Goal: Information Seeking & Learning: Learn about a topic

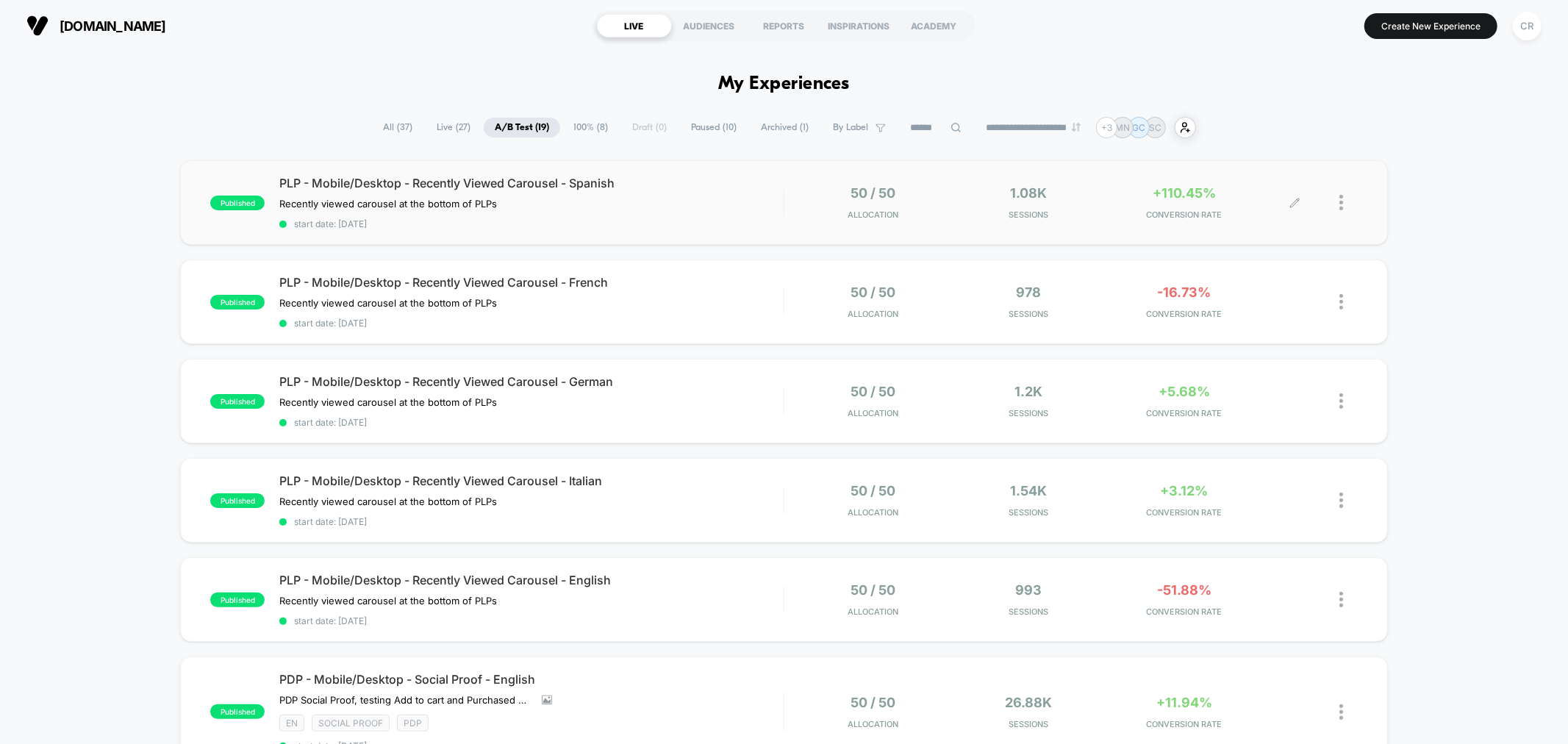
click at [1194, 214] on span "CONVERSION RATE" at bounding box center [1184, 215] width 149 height 11
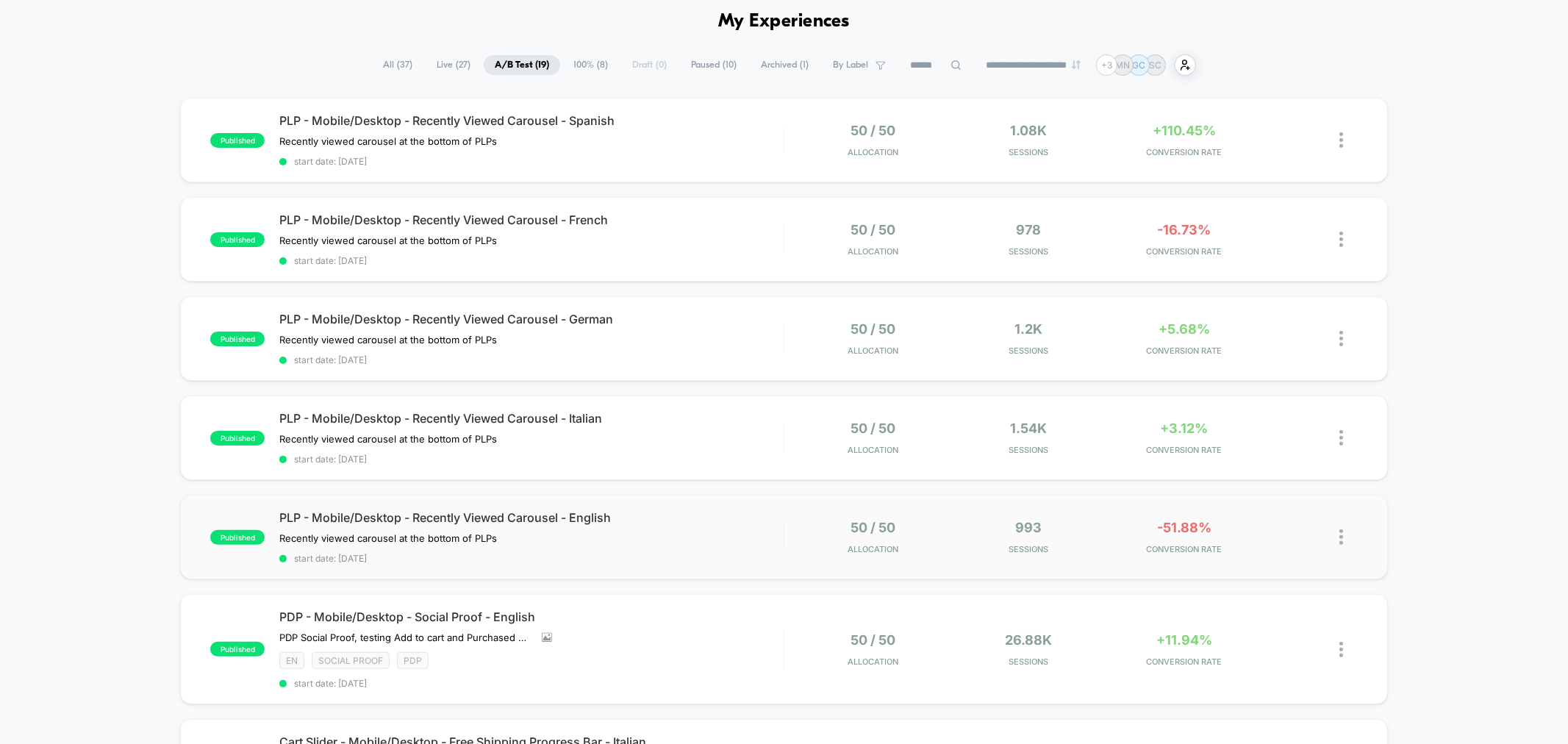
scroll to position [82, 0]
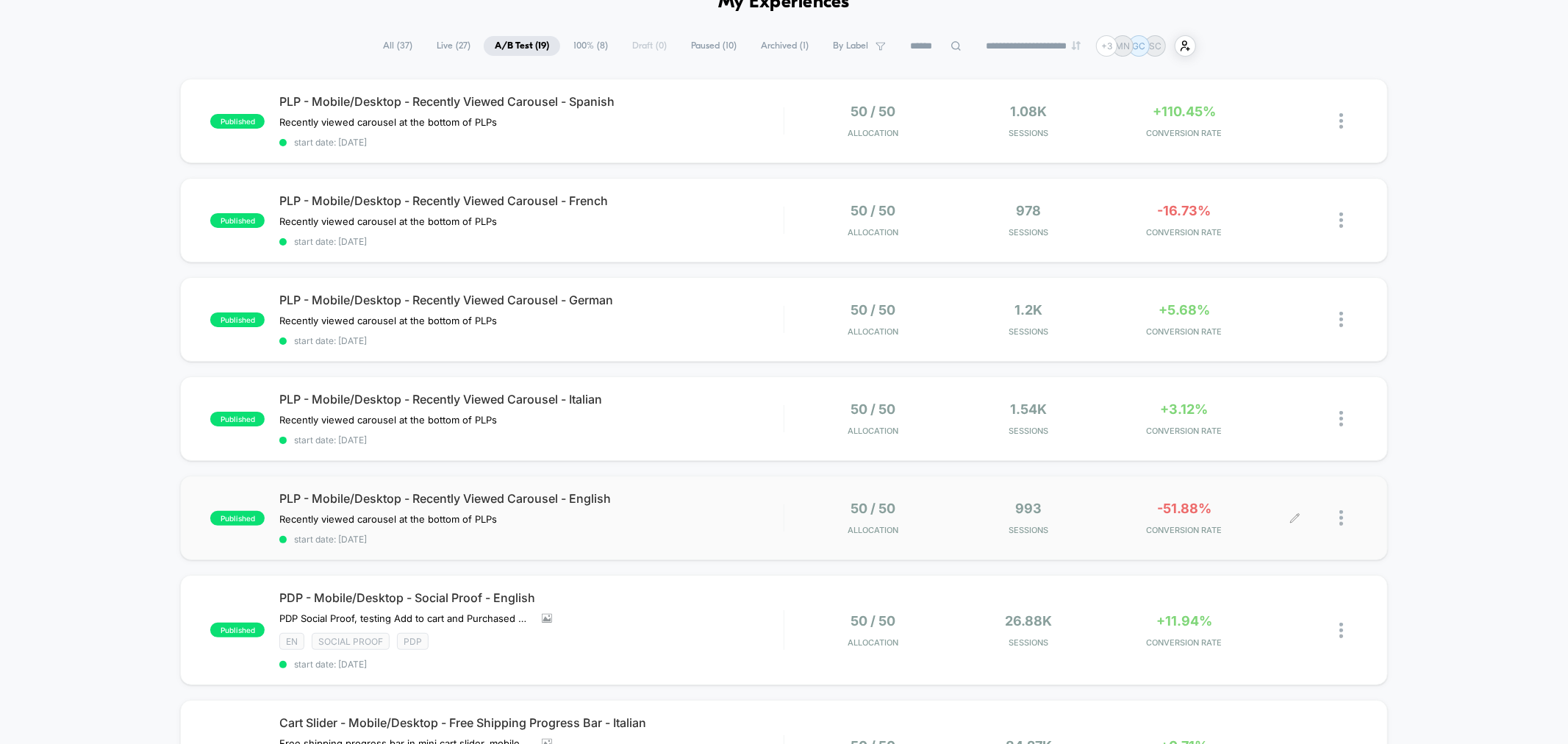
click at [1182, 507] on span "-51.88%" at bounding box center [1183, 508] width 54 height 15
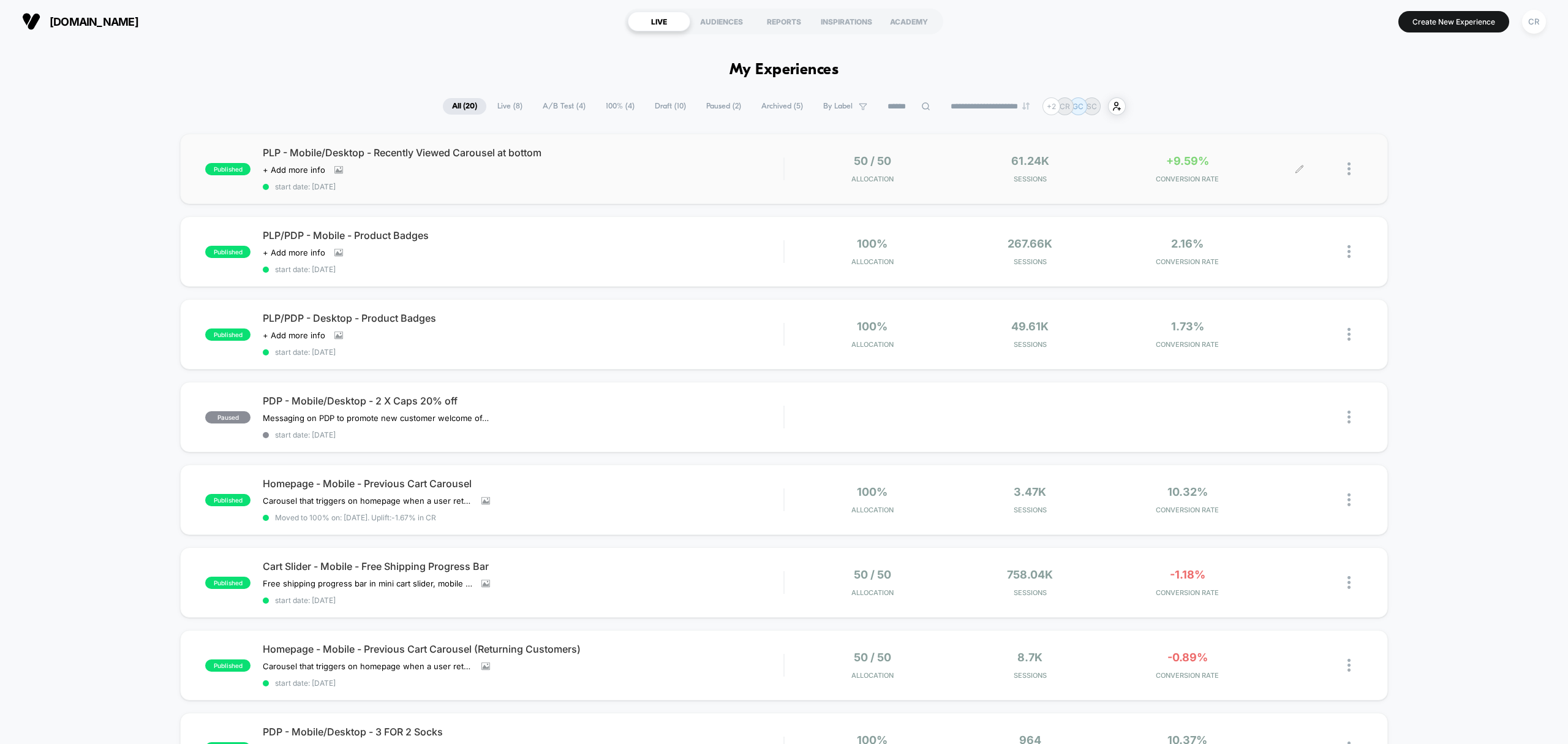
click at [1199, 156] on span "+9.59%" at bounding box center [1188, 160] width 43 height 13
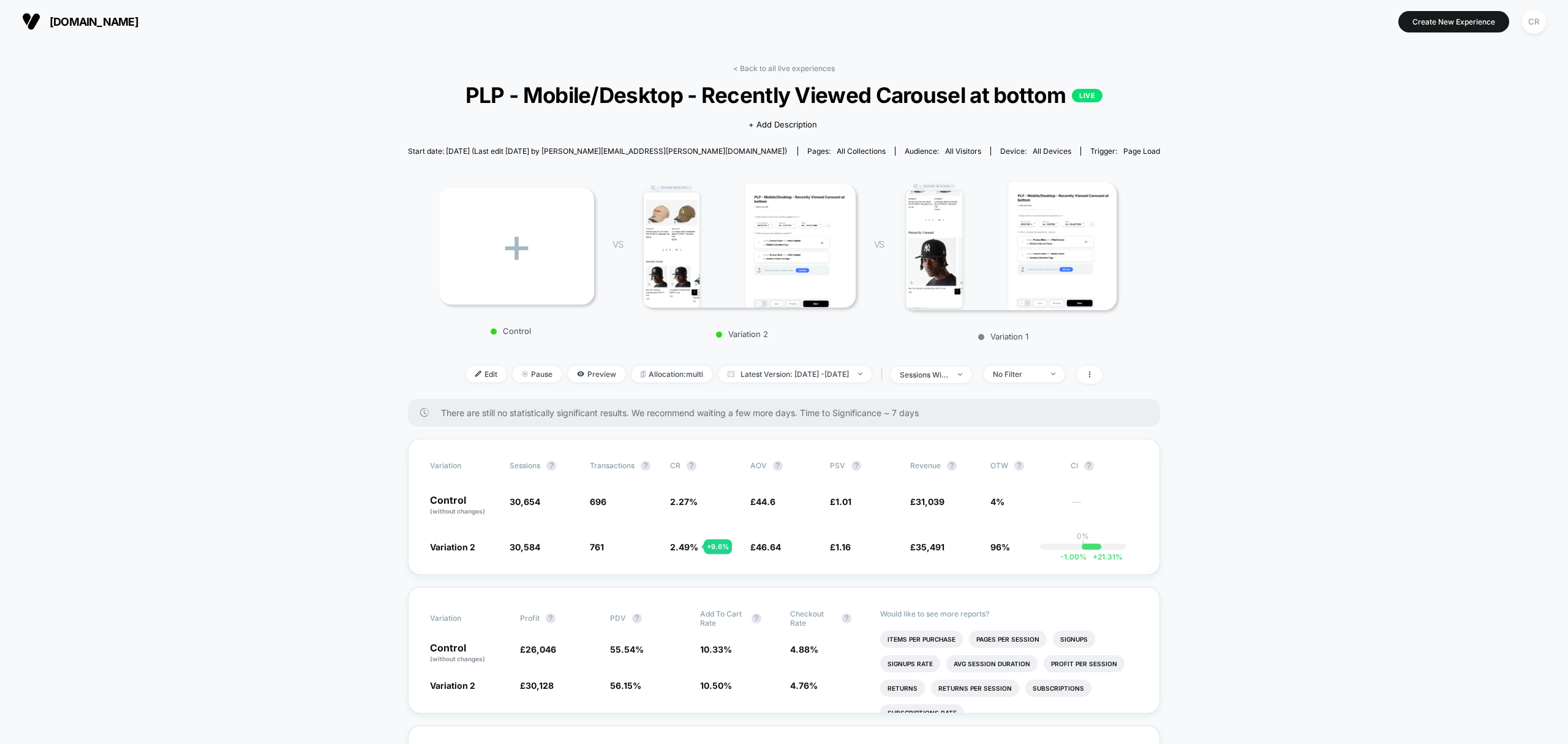
click at [123, 24] on span "neweracap.co.uk" at bounding box center [94, 21] width 89 height 13
